Goal: Task Accomplishment & Management: Use online tool/utility

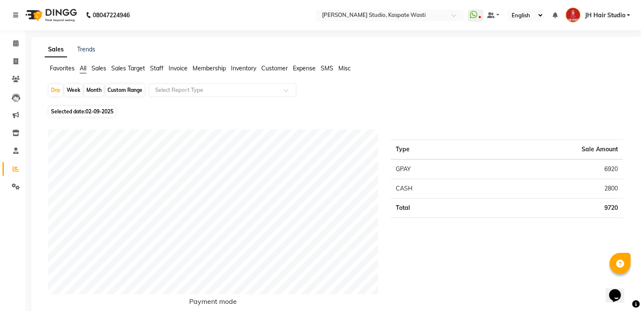
click at [99, 89] on div "Month" at bounding box center [93, 90] width 19 height 12
select select "9"
select select "2025"
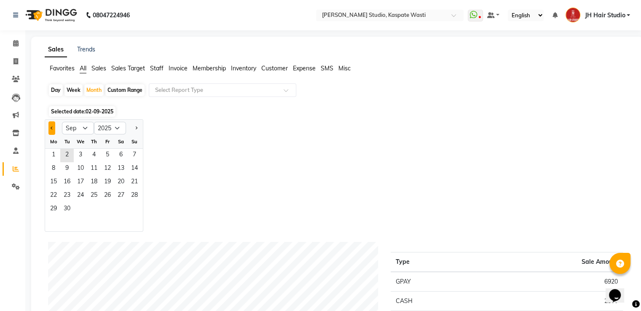
click at [51, 129] on span "Previous month" at bounding box center [52, 127] width 3 height 3
select select "8"
click at [104, 155] on span "1" at bounding box center [107, 155] width 13 height 13
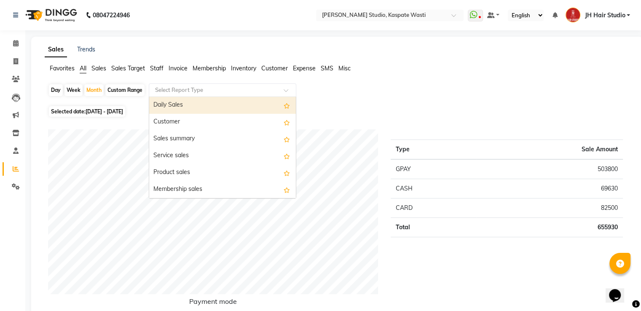
click at [205, 89] on input "text" at bounding box center [213, 90] width 121 height 8
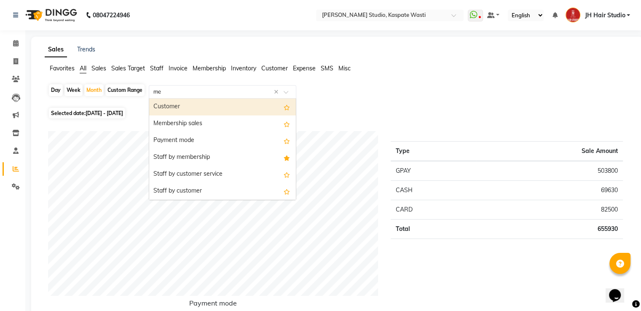
type input "mem"
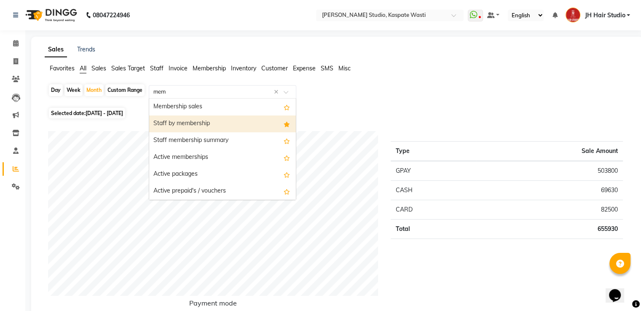
click at [215, 129] on div "Staff by membership" at bounding box center [222, 124] width 147 height 17
select select "pdf"
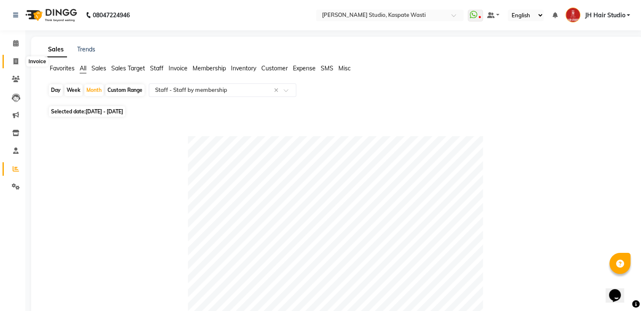
click at [14, 62] on icon at bounding box center [15, 61] width 5 height 6
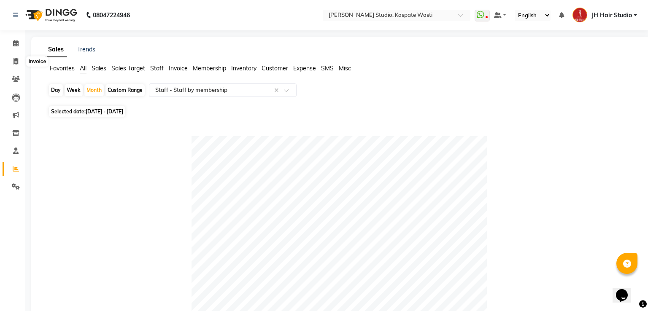
select select "service"
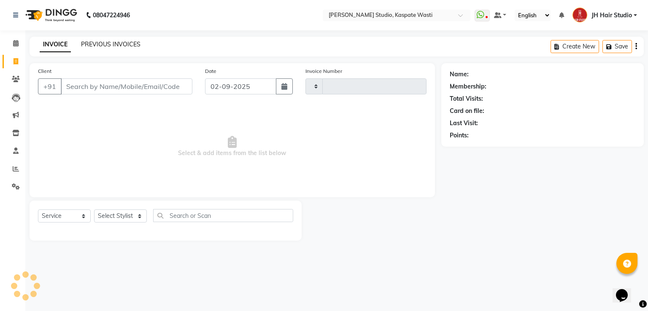
type input "4675"
select select "130"
click at [111, 46] on link "PREVIOUS INVOICES" at bounding box center [110, 44] width 59 height 8
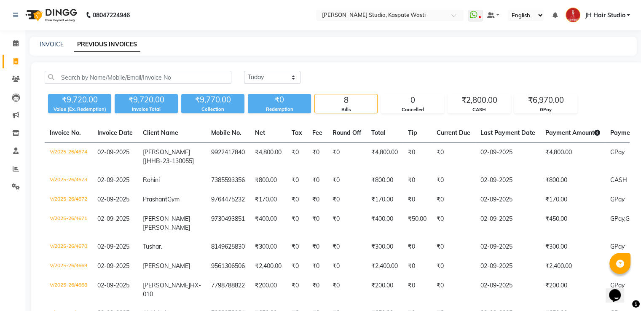
click at [616, 9] on link "JH Hair Studio" at bounding box center [598, 15] width 65 height 14
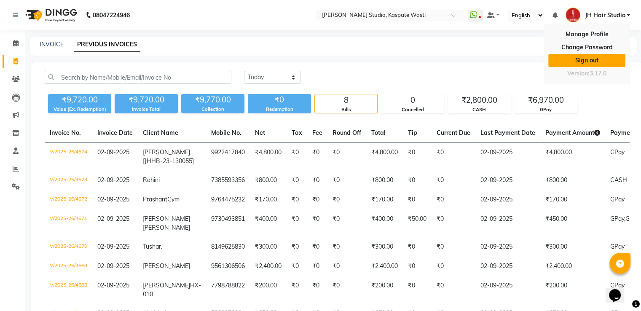
click at [600, 56] on link "Sign out" at bounding box center [587, 60] width 77 height 13
